Goal: Task Accomplishment & Management: Use online tool/utility

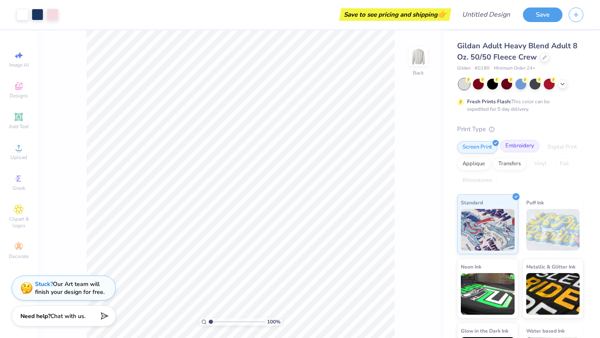
click at [524, 147] on div "Embroidery" at bounding box center [520, 146] width 40 height 12
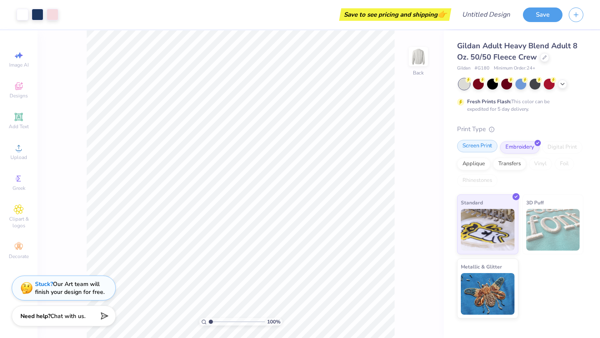
click at [485, 145] on div "Screen Print" at bounding box center [477, 146] width 40 height 12
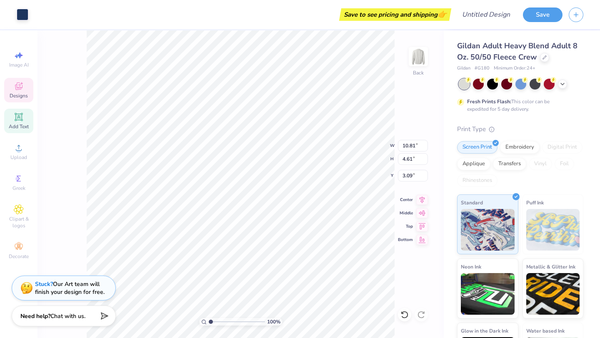
click at [22, 125] on span "Add Text" at bounding box center [19, 126] width 20 height 7
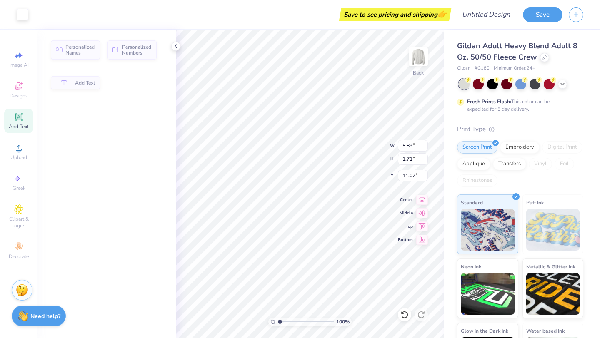
type input "5.89"
type input "1.71"
type input "11.02"
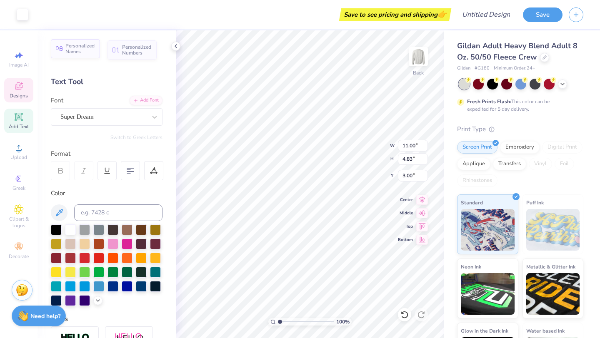
click at [81, 46] on span "Personalized Names" at bounding box center [80, 49] width 30 height 12
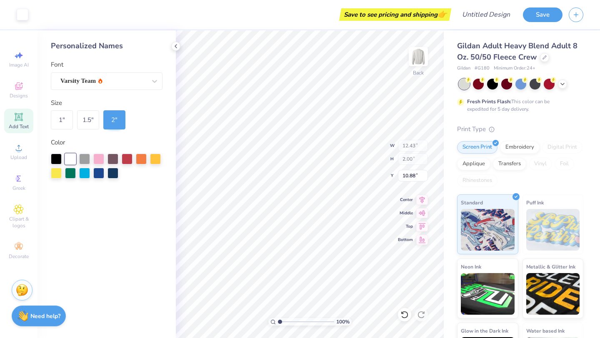
type input "12.43"
type input "2.00"
type input "10.88"
click at [174, 45] on icon at bounding box center [175, 46] width 7 height 7
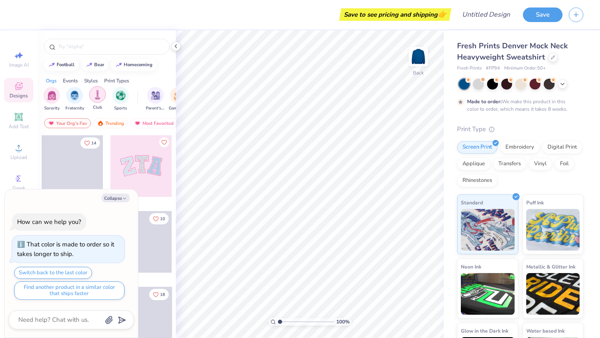
click at [97, 98] on img "filter for Club" at bounding box center [97, 95] width 9 height 10
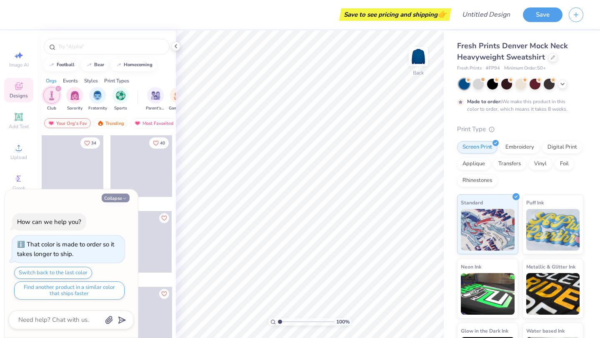
click at [123, 199] on polyline "button" at bounding box center [124, 198] width 2 height 1
type textarea "x"
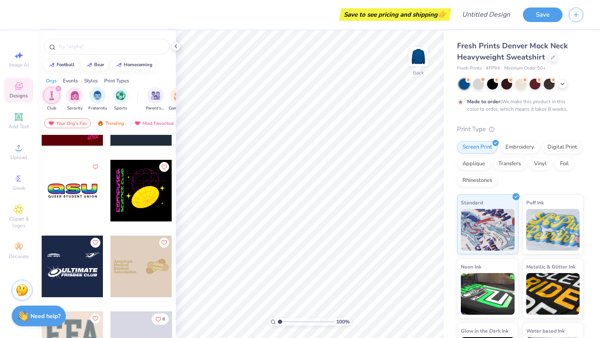
scroll to position [355, 0]
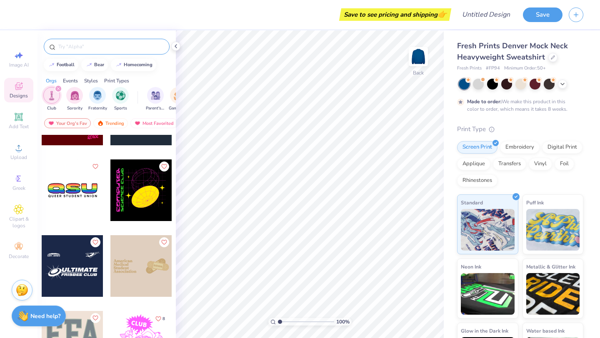
click at [80, 46] on input "text" at bounding box center [110, 46] width 107 height 8
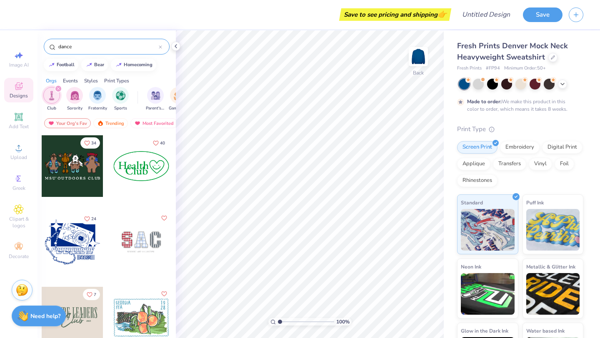
type input "dance"
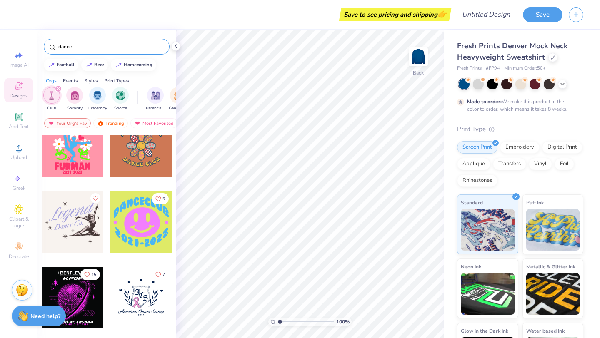
scroll to position [220, 0]
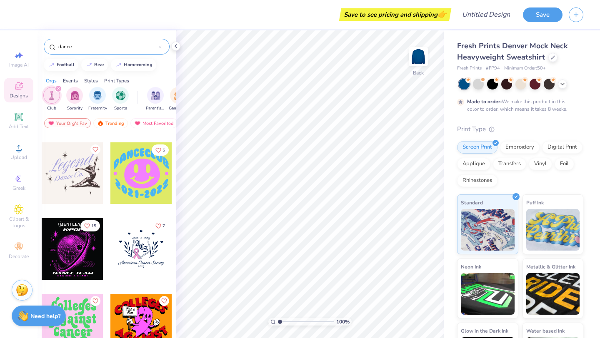
click at [162, 48] on div "dance" at bounding box center [107, 47] width 126 height 16
click at [161, 48] on icon at bounding box center [160, 47] width 2 height 2
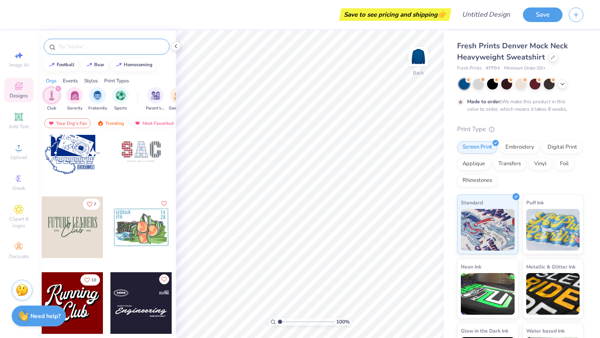
scroll to position [61, 0]
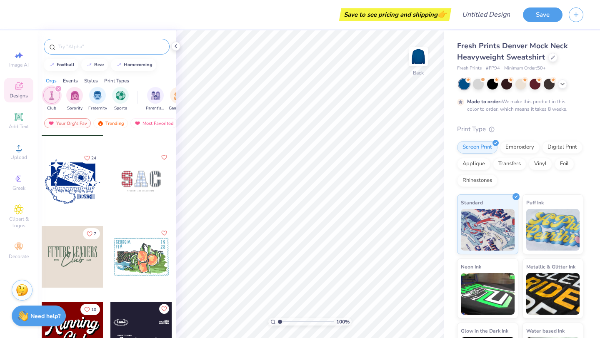
click at [75, 256] on div at bounding box center [73, 257] width 62 height 62
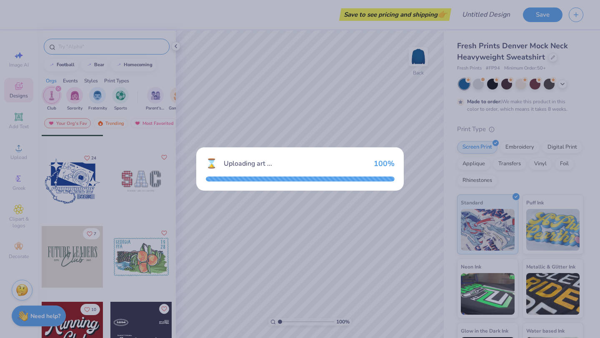
click at [343, 182] on div "⌛ Uploading art ... 100 %" at bounding box center [299, 168] width 207 height 43
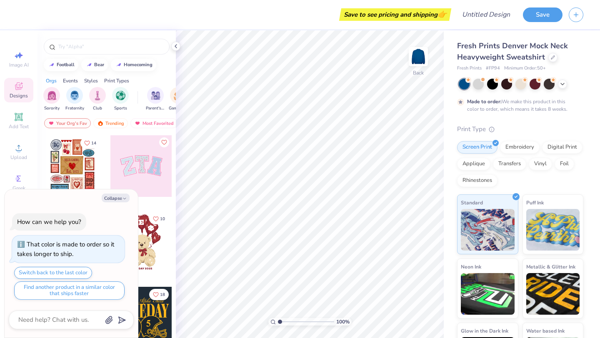
click at [122, 143] on div at bounding box center [141, 166] width 62 height 62
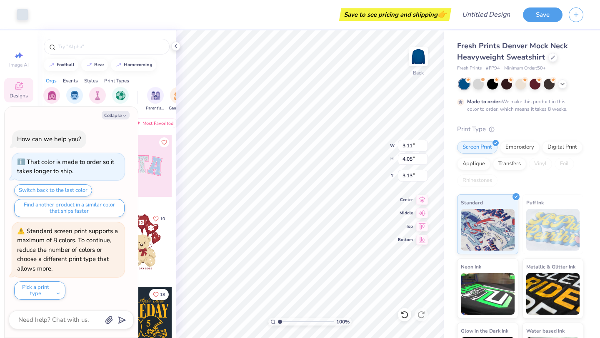
type textarea "x"
type input "3.11"
type input "4.05"
type input "3.13"
type textarea "x"
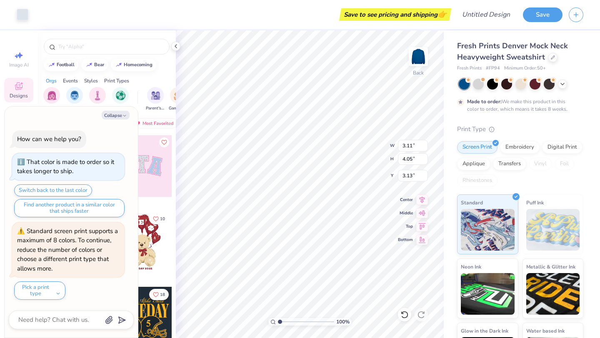
type input "3.00"
type textarea "x"
type input "3.68"
type input "4.59"
type input "3.33"
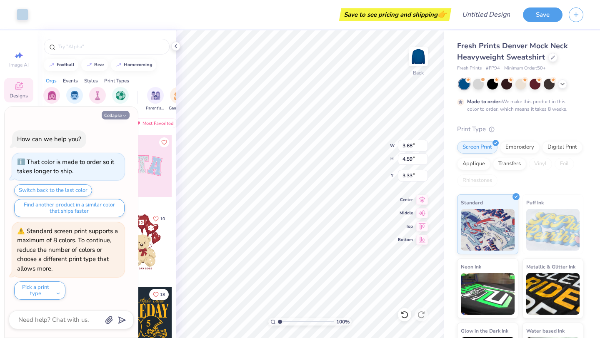
click at [124, 115] on icon "button" at bounding box center [124, 115] width 5 height 5
type textarea "x"
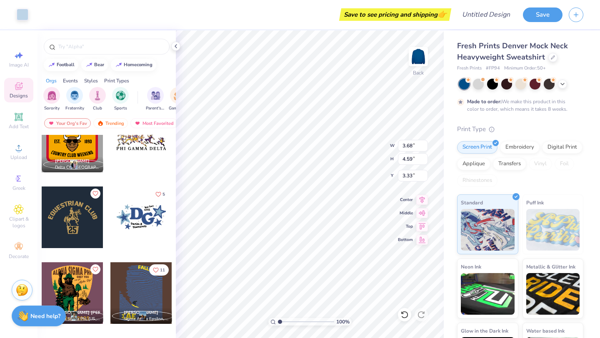
scroll to position [4351, 0]
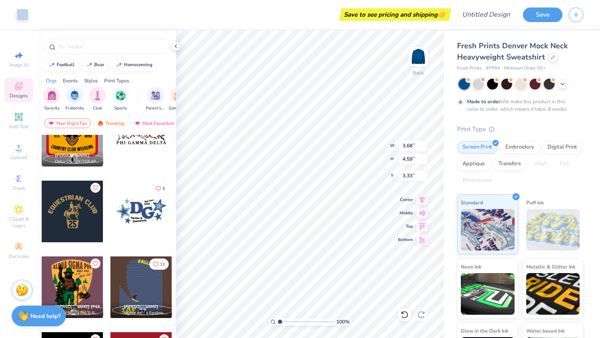
click at [146, 208] on div at bounding box center [141, 212] width 62 height 62
